Goal: Check status: Check status

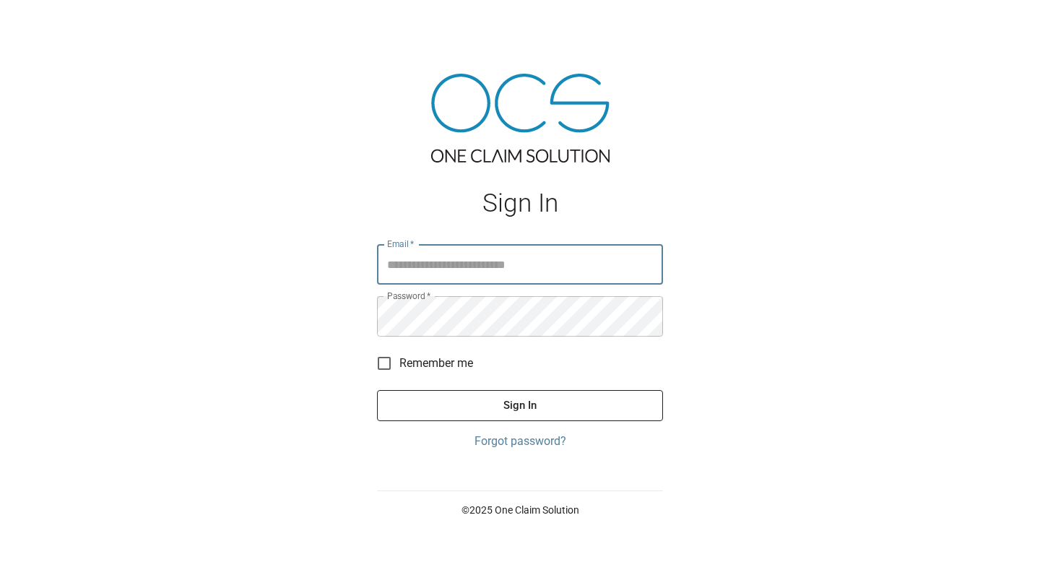
type input "**********"
click at [529, 408] on button "Sign In" at bounding box center [520, 405] width 286 height 30
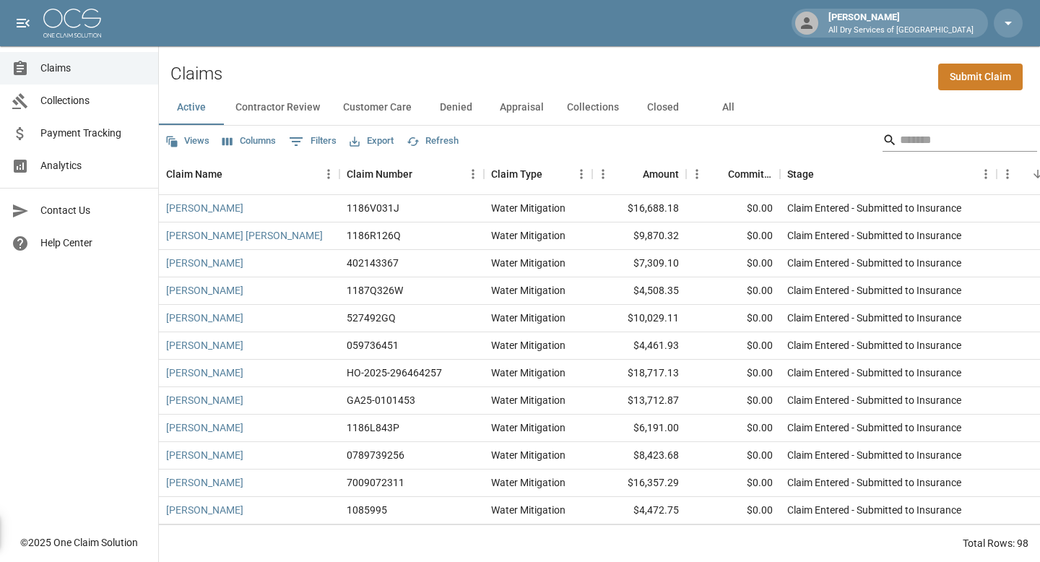
click at [923, 139] on input "Search" at bounding box center [958, 140] width 116 height 23
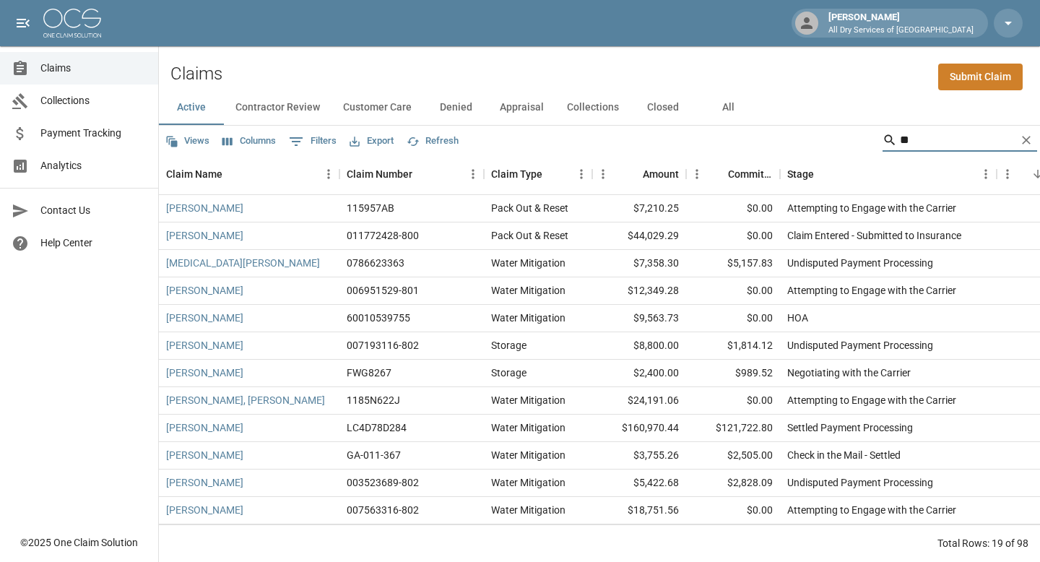
type input "*"
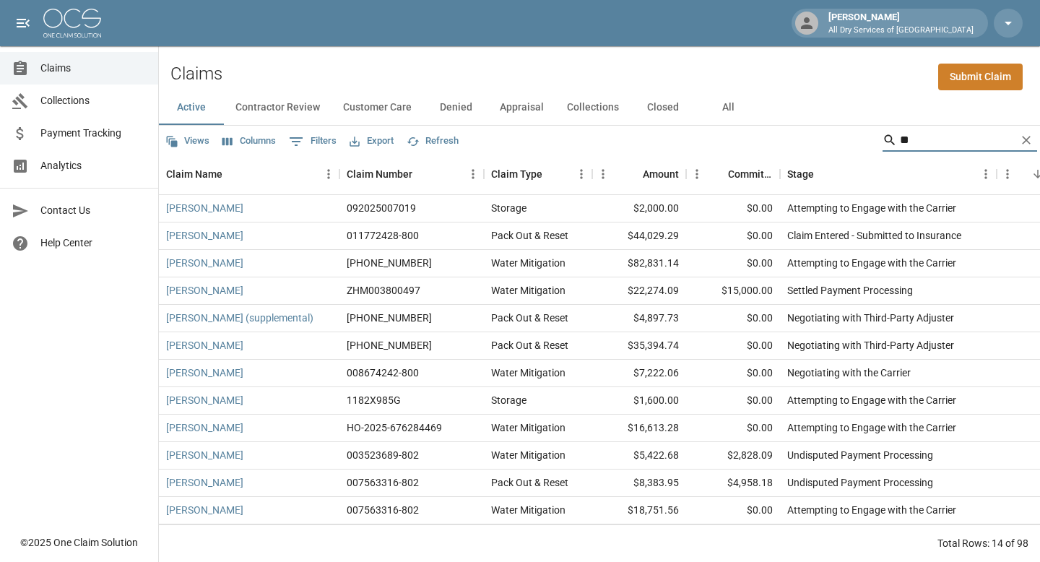
type input "*"
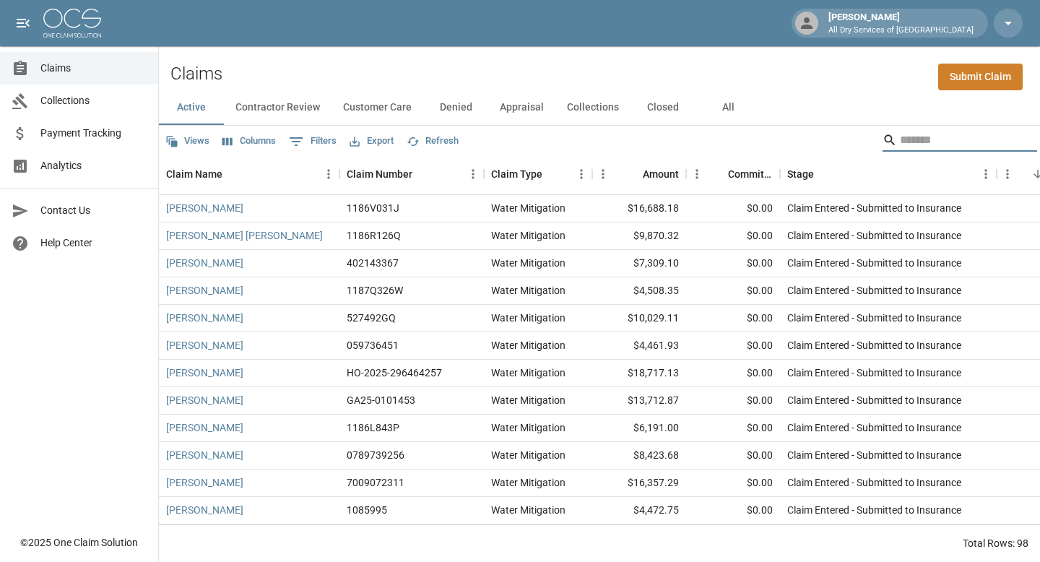
click at [741, 110] on button "All" at bounding box center [727, 107] width 65 height 35
click at [908, 144] on input "Search" at bounding box center [958, 140] width 116 height 23
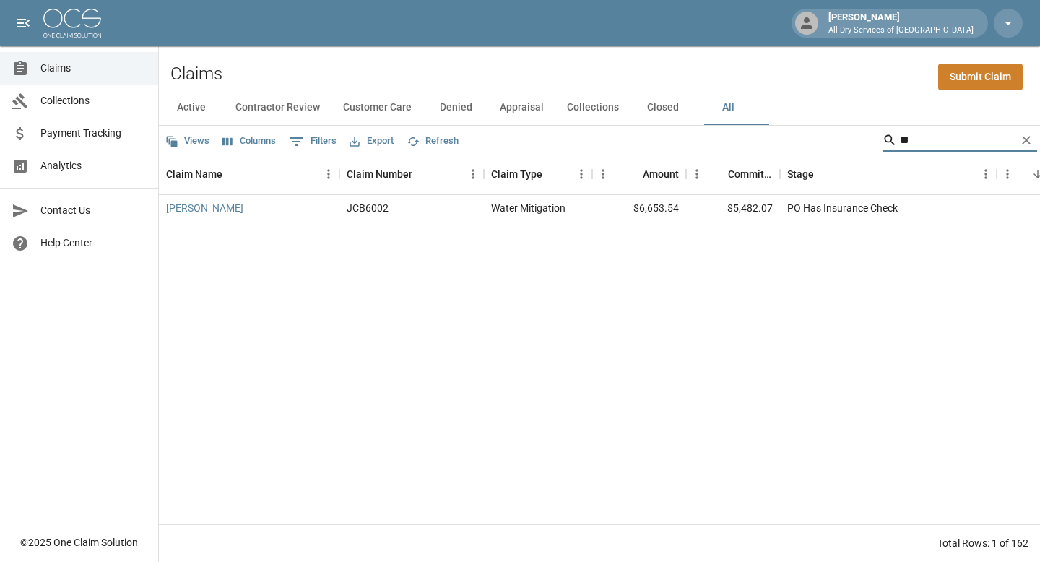
type input "*"
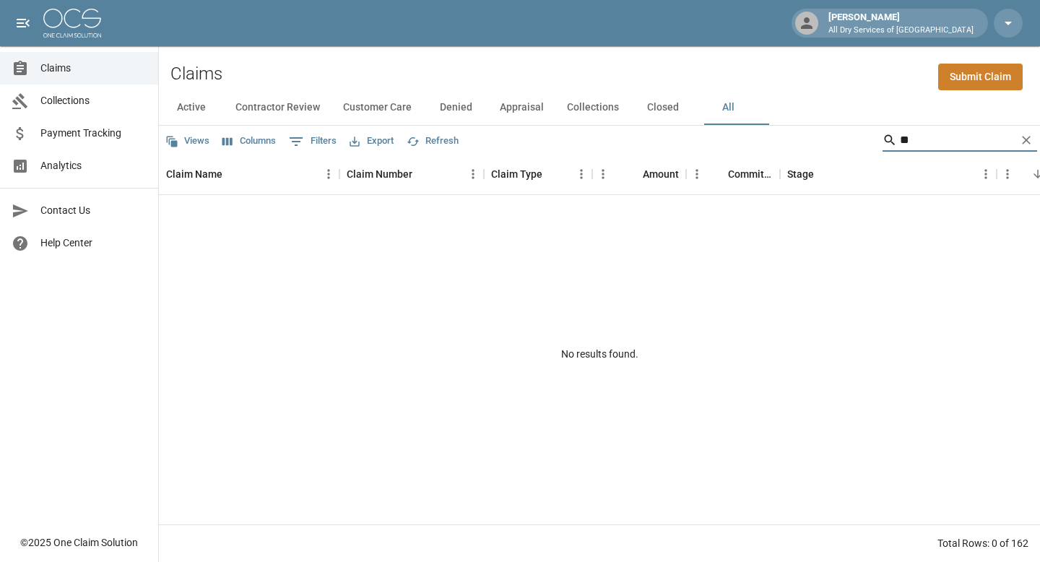
type input "*"
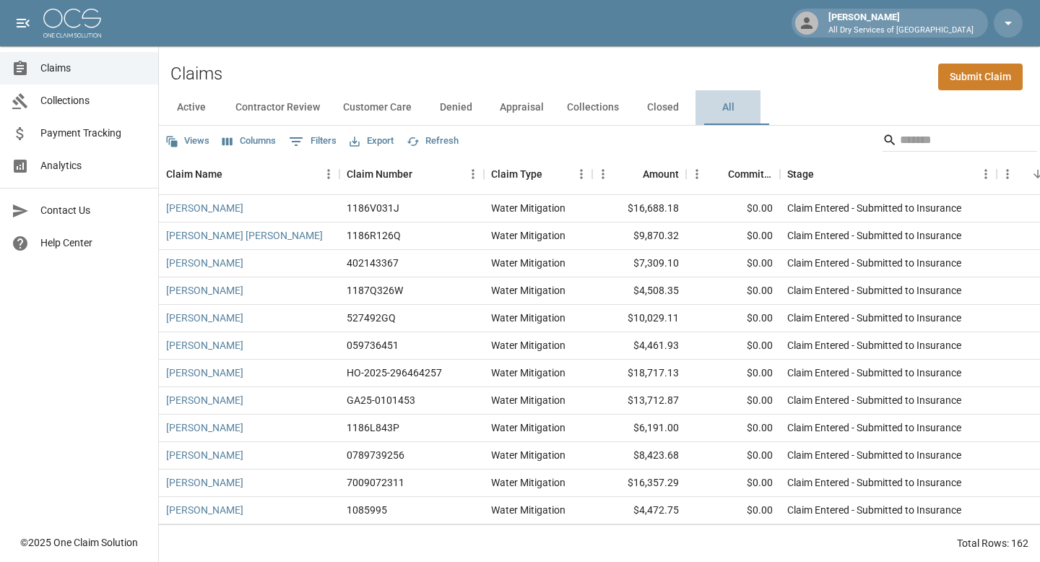
click at [735, 102] on button "All" at bounding box center [727, 107] width 65 height 35
click at [909, 142] on input "Search" at bounding box center [958, 140] width 116 height 23
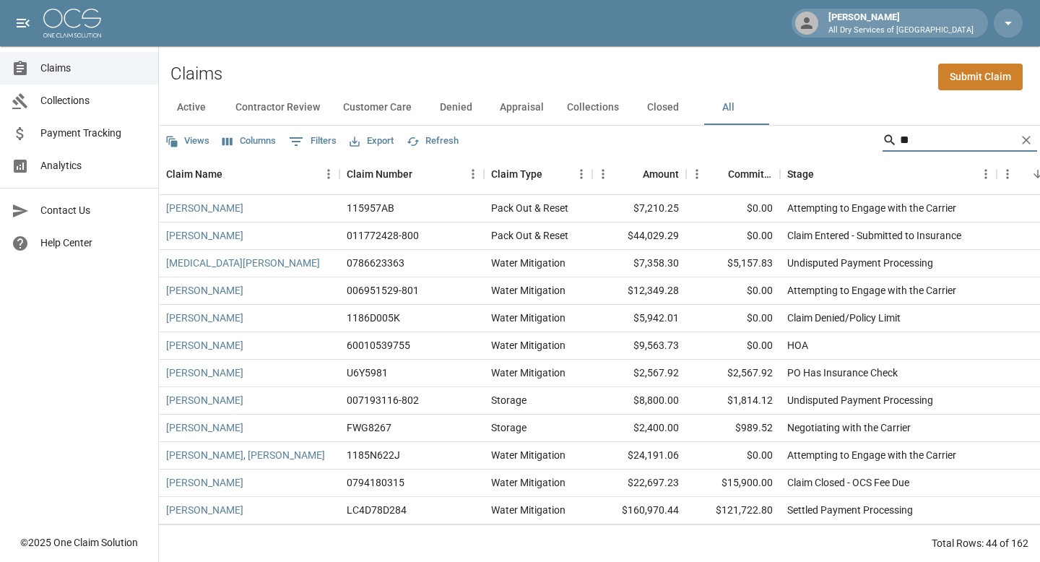
type input "*"
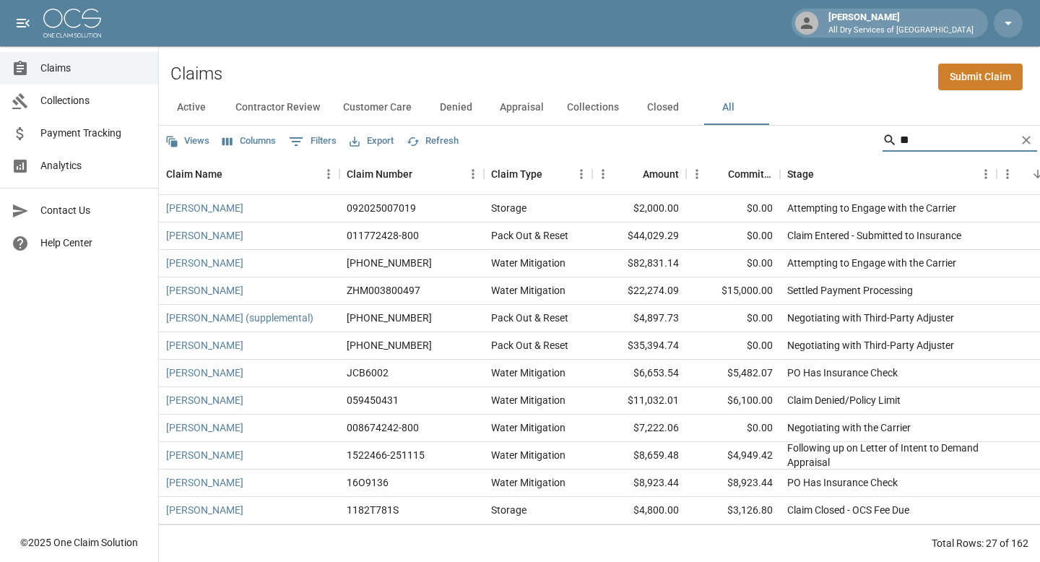
type input "*"
